Goal: Information Seeking & Learning: Learn about a topic

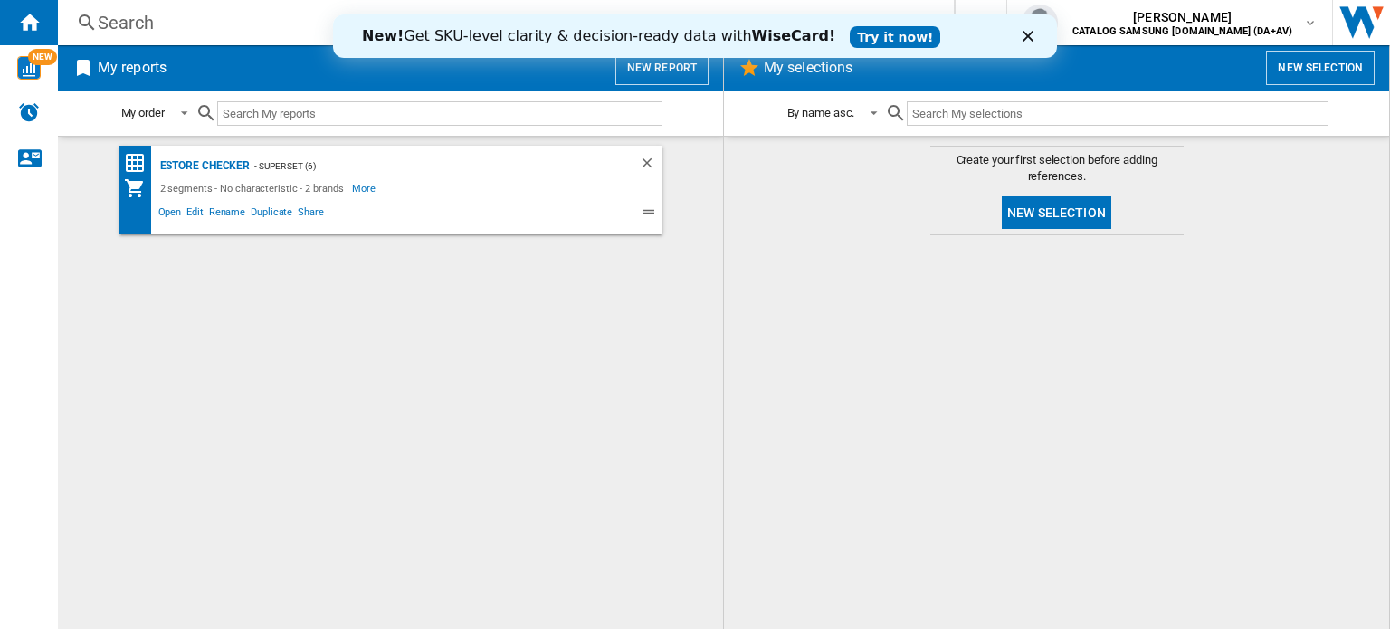
click at [101, 28] on div "Search" at bounding box center [502, 22] width 809 height 25
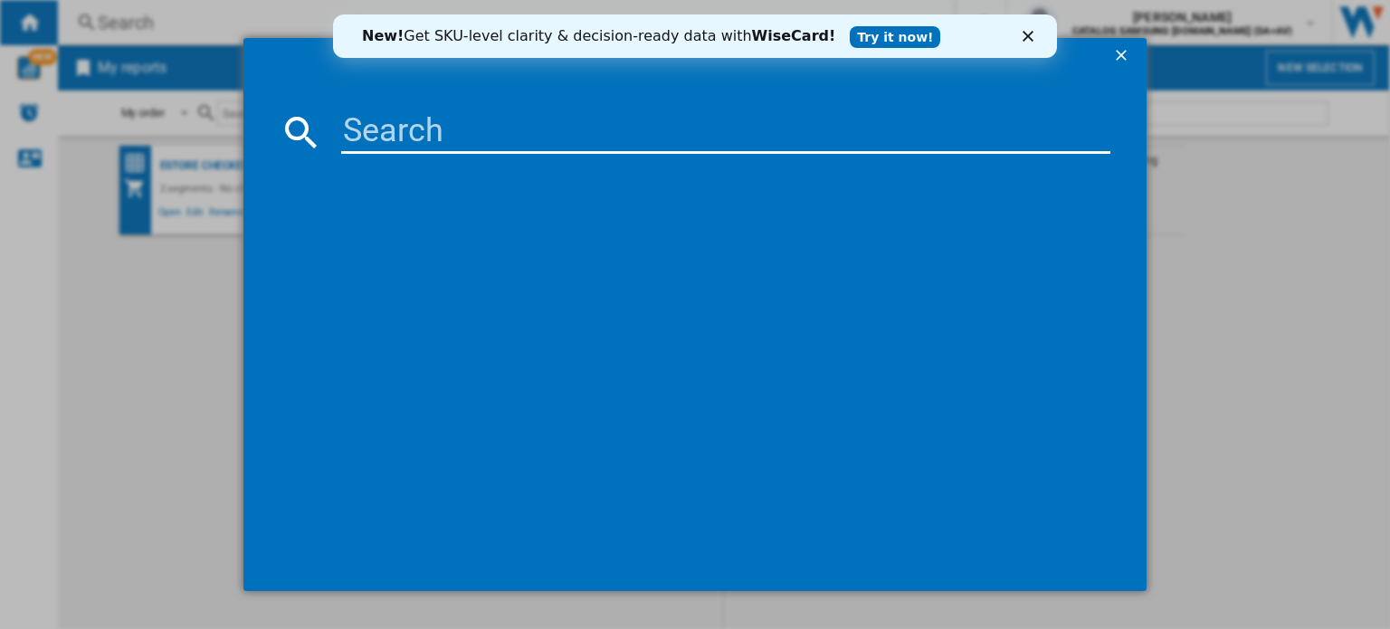
drag, startPoint x: 653, startPoint y: 169, endPoint x: 674, endPoint y: 152, distance: 27.0
click at [671, 155] on md-dialog-content at bounding box center [694, 333] width 903 height 518
click at [695, 138] on input at bounding box center [725, 131] width 769 height 43
paste input "WW80CGC04DABEU"
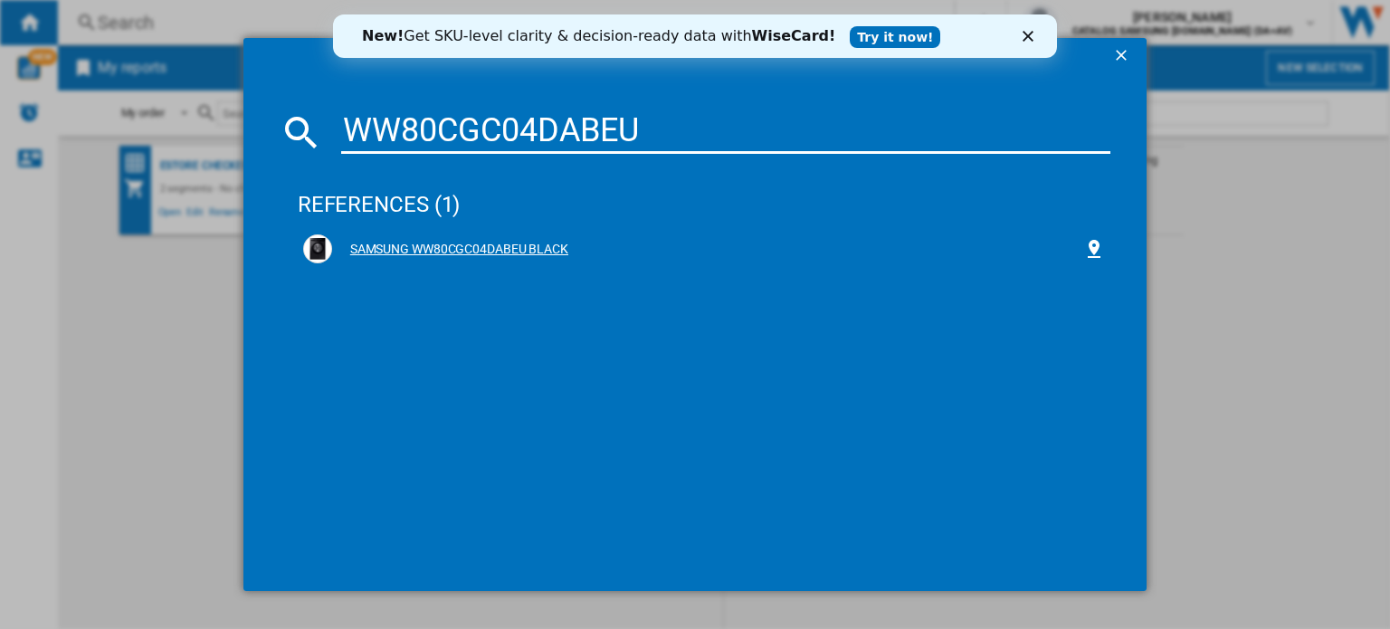
type input "WW80CGC04DABEU"
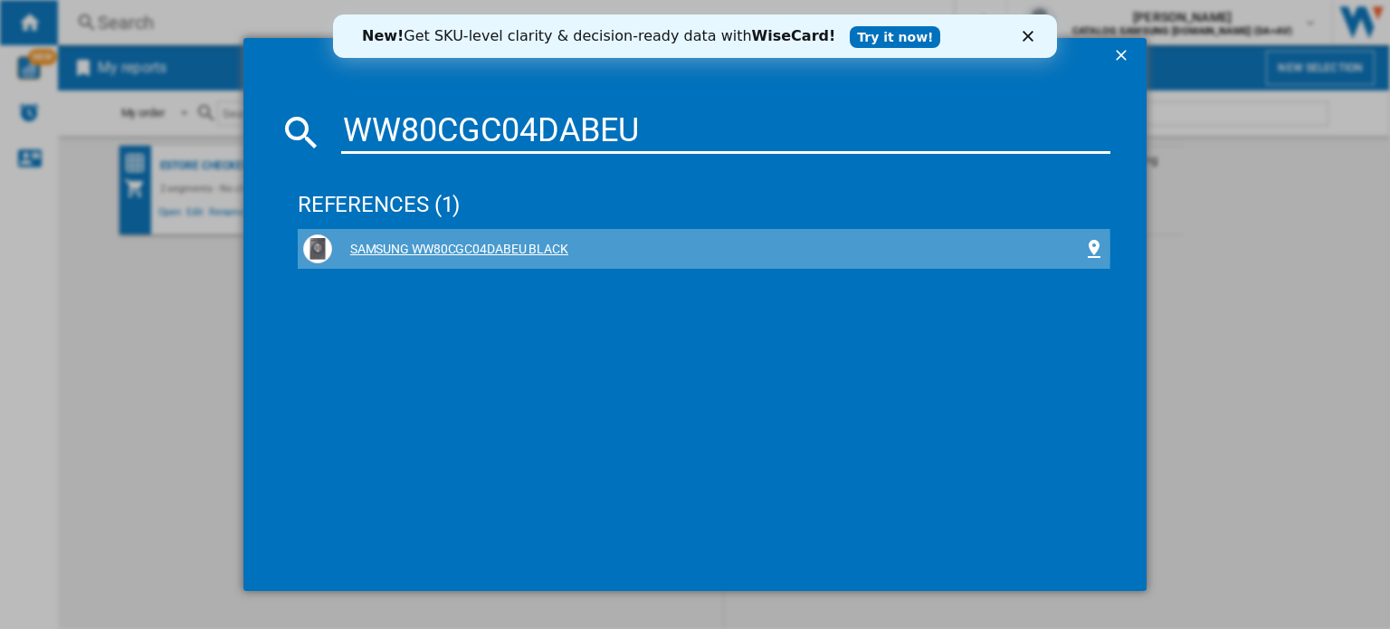
click at [550, 249] on div "SAMSUNG WW80CGC04DABEU BLACK" at bounding box center [707, 250] width 751 height 18
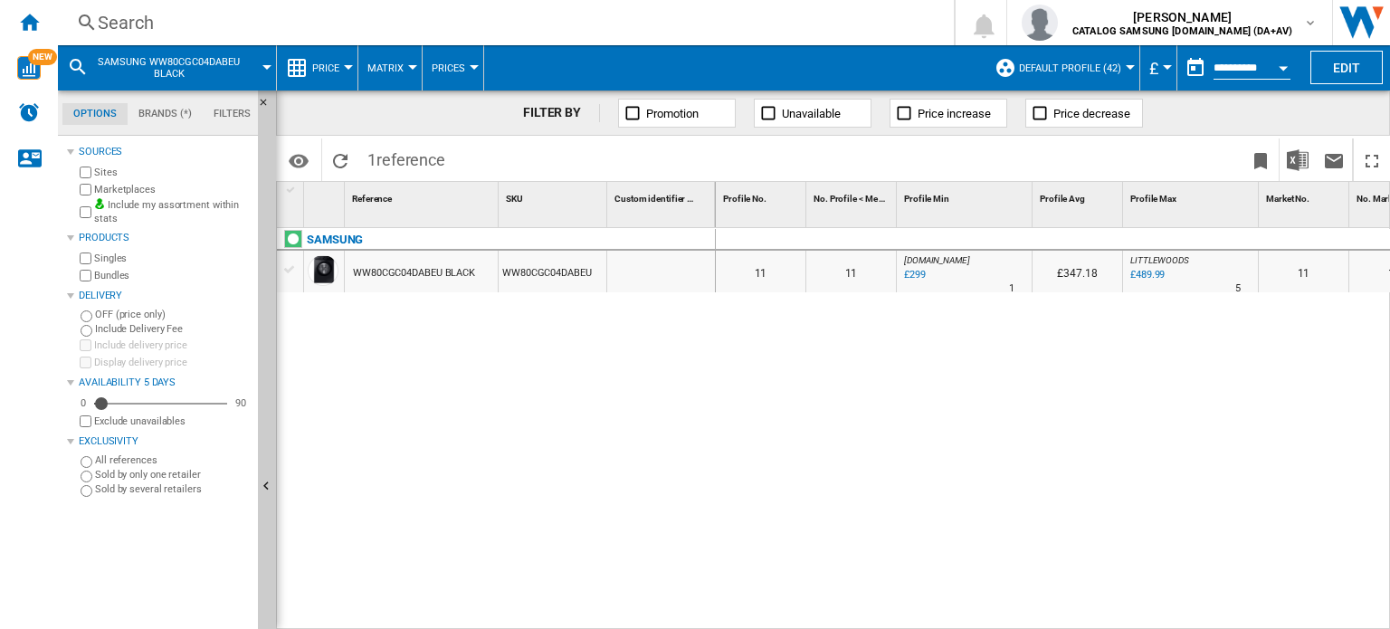
click at [595, 273] on div "WW80CGC04DABEU" at bounding box center [553, 272] width 108 height 42
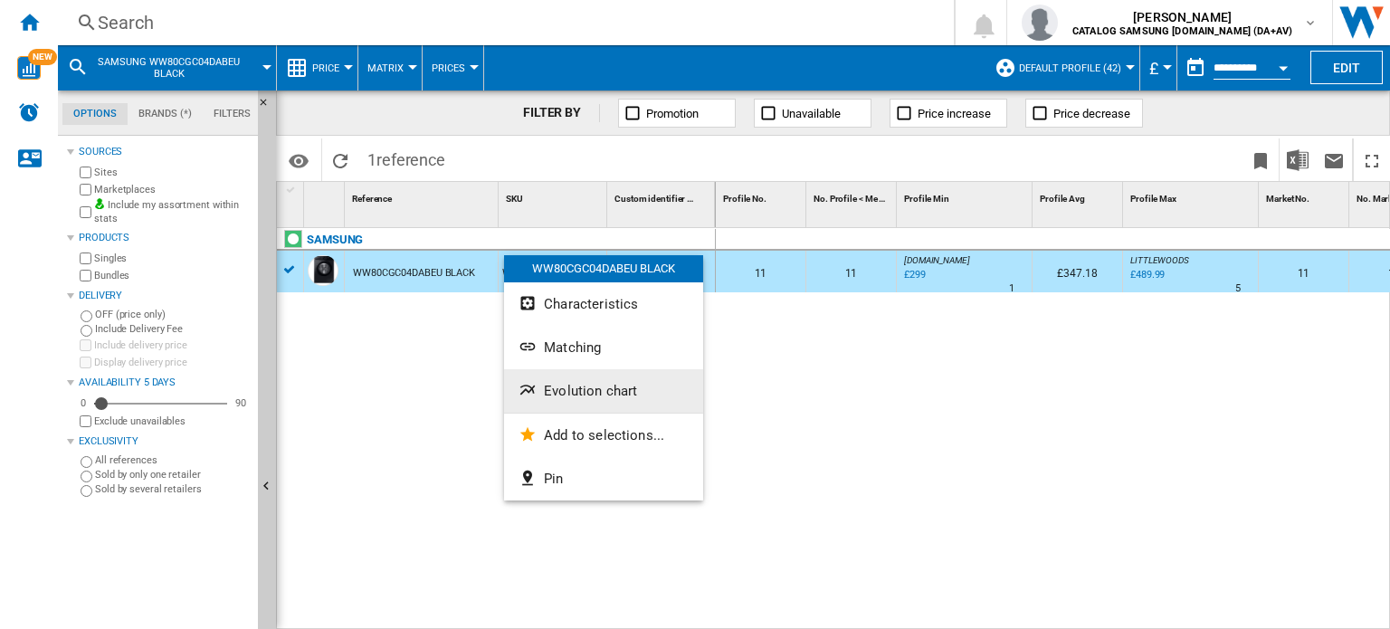
click at [637, 390] on button "Evolution chart" at bounding box center [603, 390] width 199 height 43
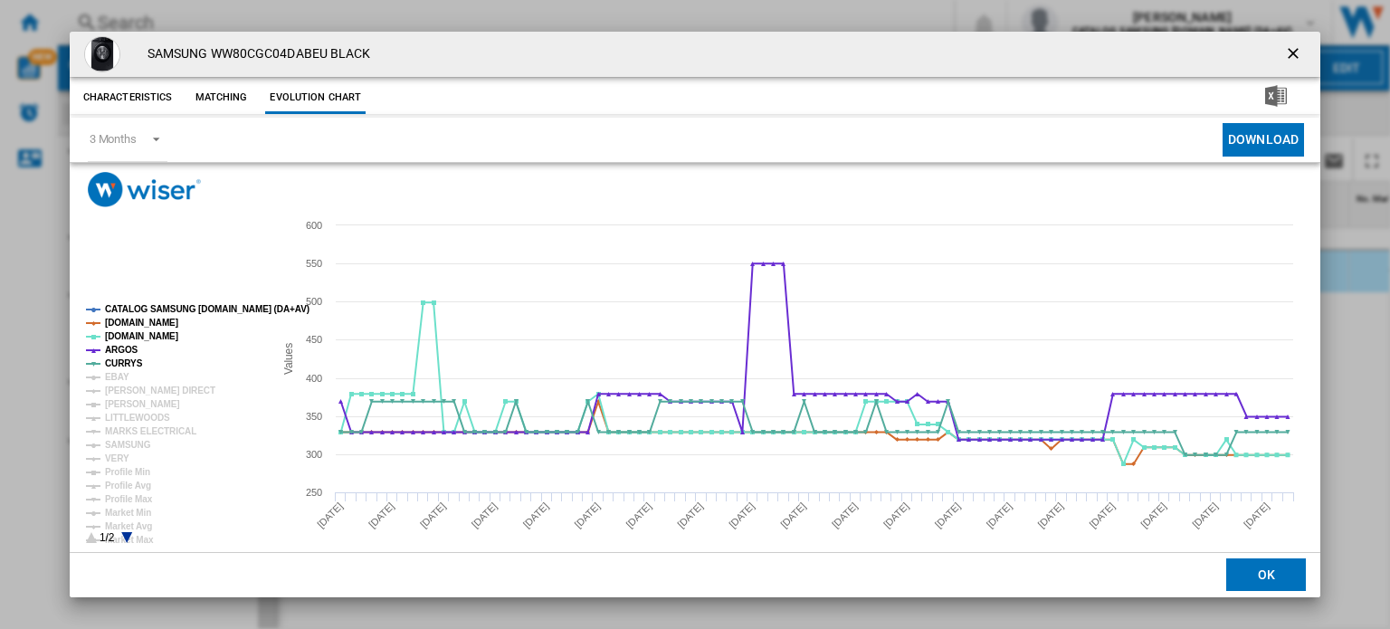
click at [1289, 49] on ng-md-icon "getI18NText('BUTTONS.CLOSE_DIALOG')" at bounding box center [1295, 55] width 22 height 22
